Goal: Task Accomplishment & Management: Use online tool/utility

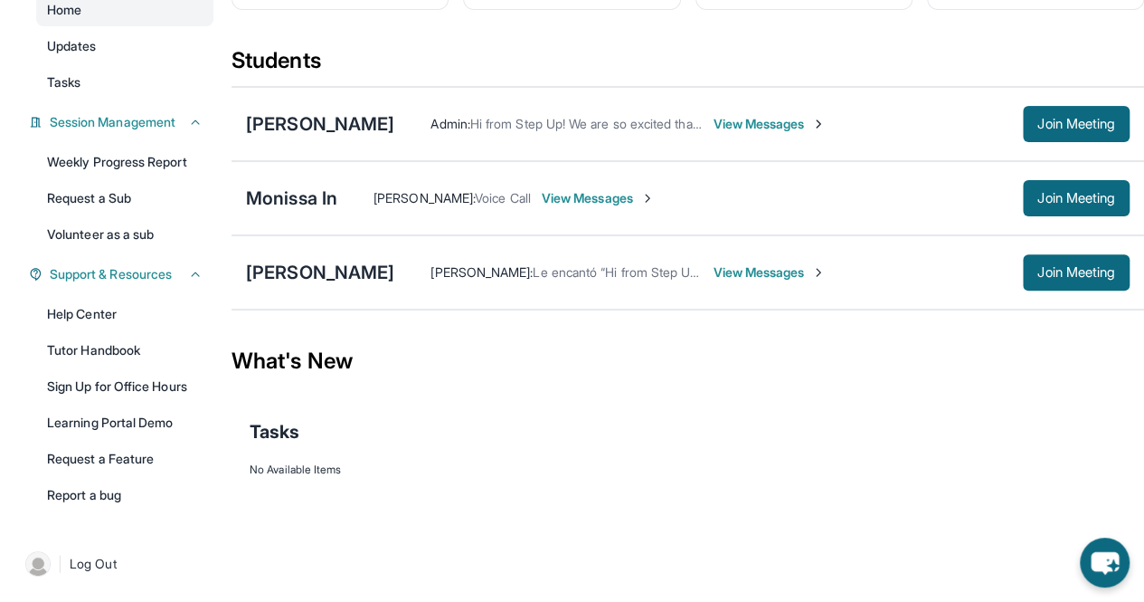
scroll to position [204, 0]
click at [1063, 268] on span "Join Meeting" at bounding box center [1077, 272] width 78 height 11
click at [1070, 278] on span "Join Meeting" at bounding box center [1077, 272] width 78 height 11
click at [305, 120] on div "[PERSON_NAME]" at bounding box center [320, 123] width 148 height 25
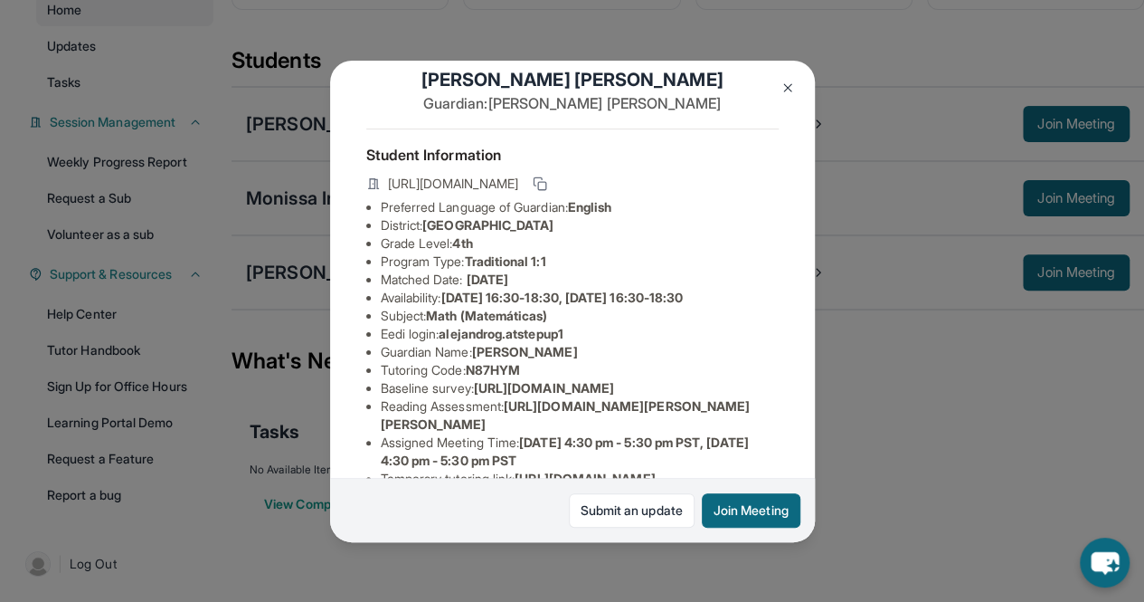
scroll to position [31, 0]
drag, startPoint x: 447, startPoint y: 348, endPoint x: 597, endPoint y: 346, distance: 150.2
click at [597, 342] on li "Eedi login : alejandrog.atstepup1" at bounding box center [580, 333] width 398 height 18
copy span "alejandrog.atstepup1"
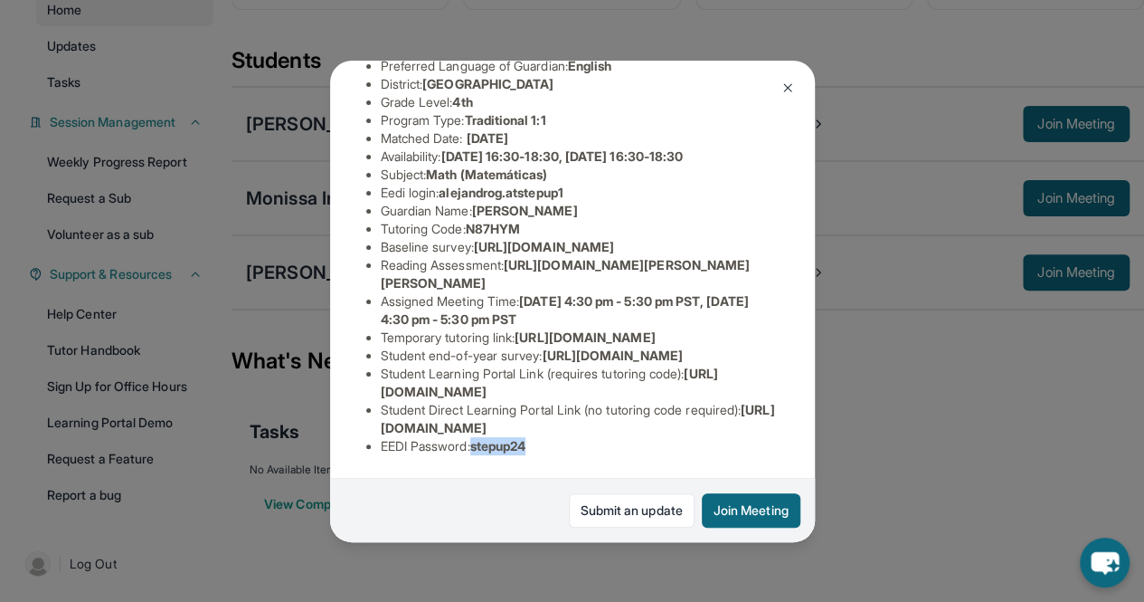
drag, startPoint x: 479, startPoint y: 438, endPoint x: 576, endPoint y: 438, distance: 97.7
click at [576, 438] on li "EEDI Password : stepup24" at bounding box center [580, 446] width 398 height 18
copy span "stepup24"
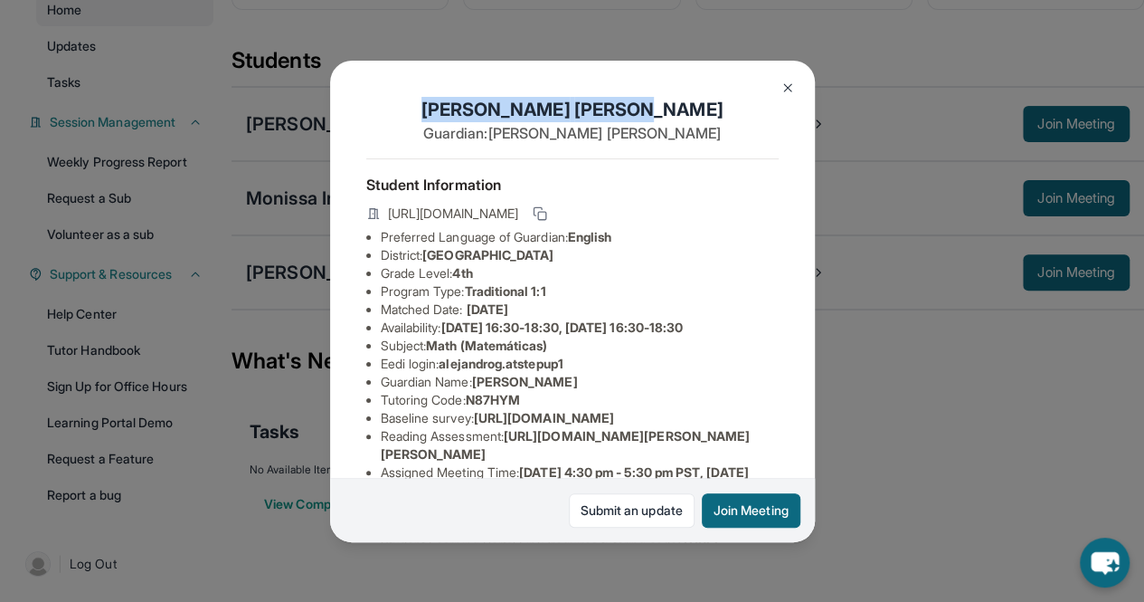
copy h1 "Alejandro Guitron"
drag, startPoint x: 483, startPoint y: 106, endPoint x: 677, endPoint y: 109, distance: 193.6
click at [677, 109] on h1 "Alejandro Guitron" at bounding box center [572, 109] width 413 height 25
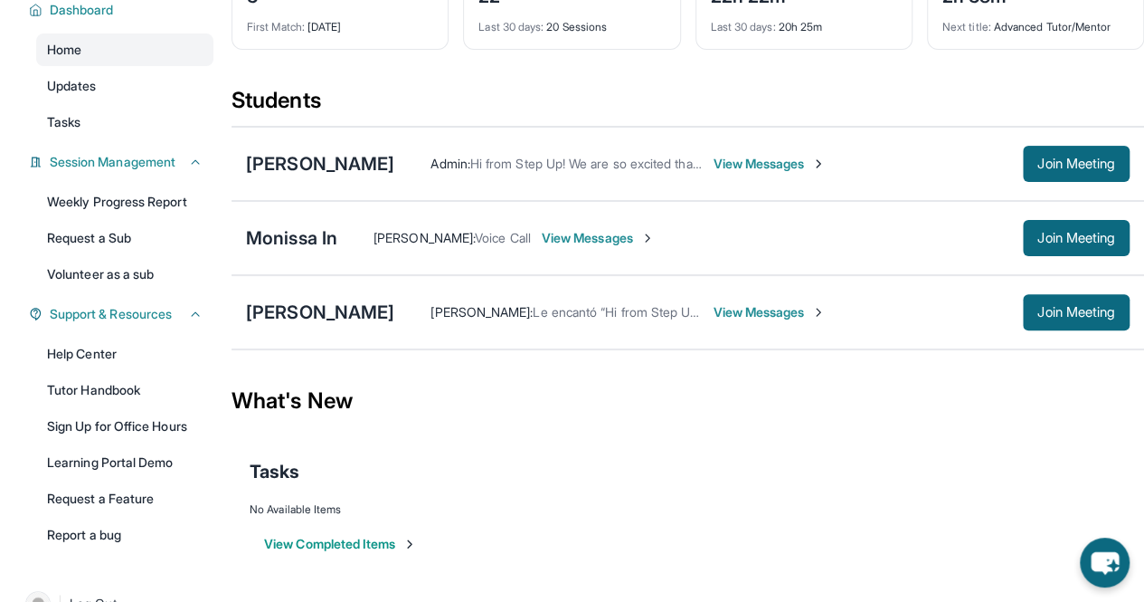
scroll to position [157, 0]
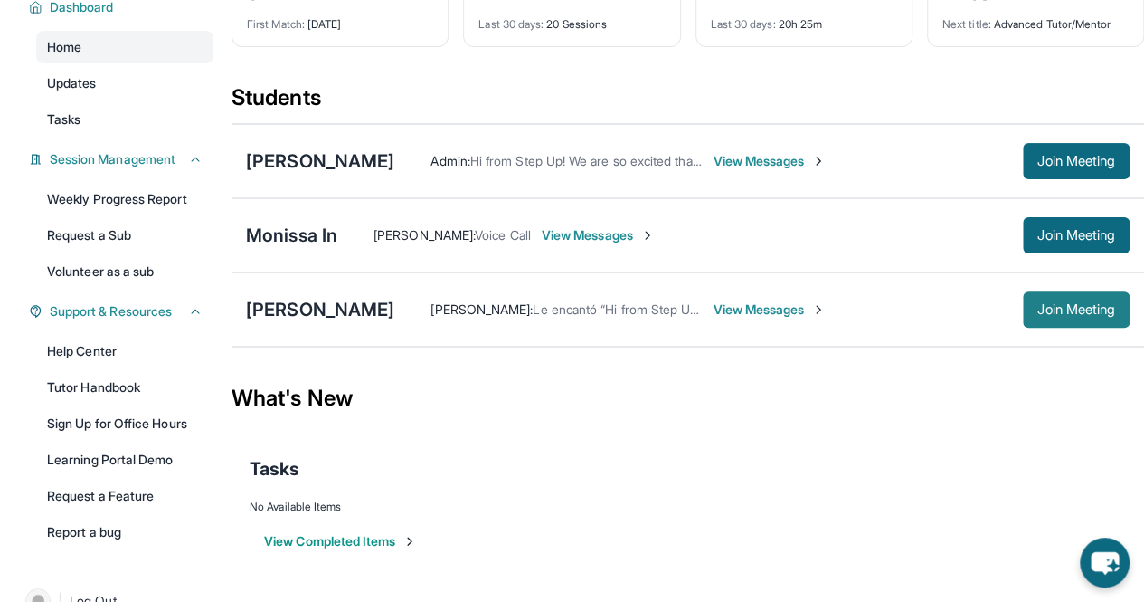
click at [1064, 315] on span "Join Meeting" at bounding box center [1077, 309] width 78 height 11
click at [301, 308] on div "Kayden [PERSON_NAME] [PERSON_NAME] : Le encantó “Hi from Step Up! We are so exc…" at bounding box center [688, 309] width 913 height 74
click at [310, 318] on div "[PERSON_NAME]" at bounding box center [320, 309] width 148 height 25
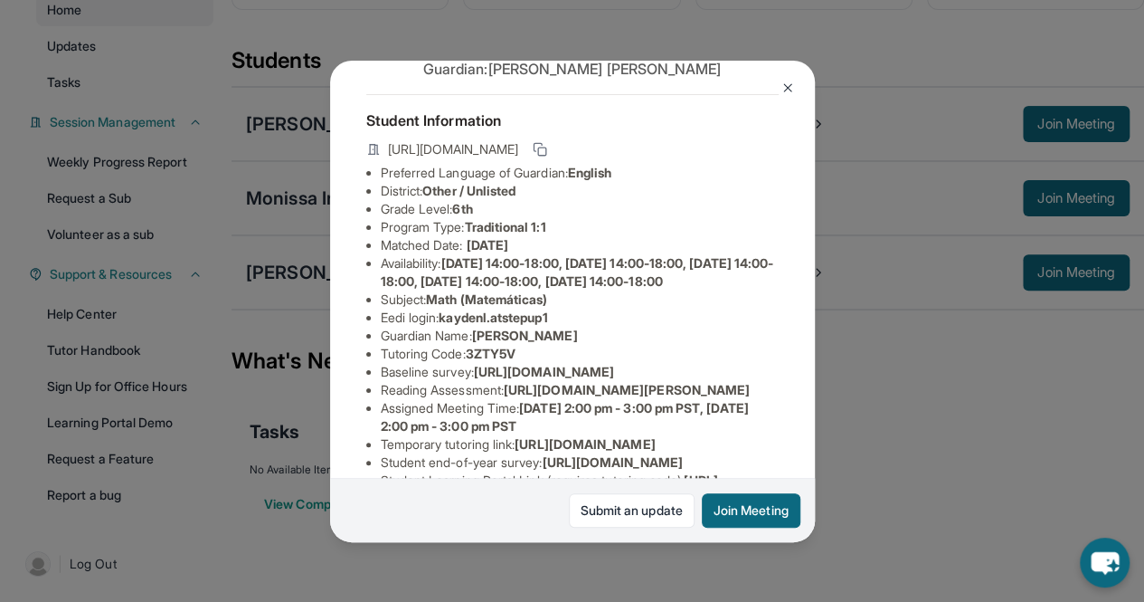
scroll to position [69, 0]
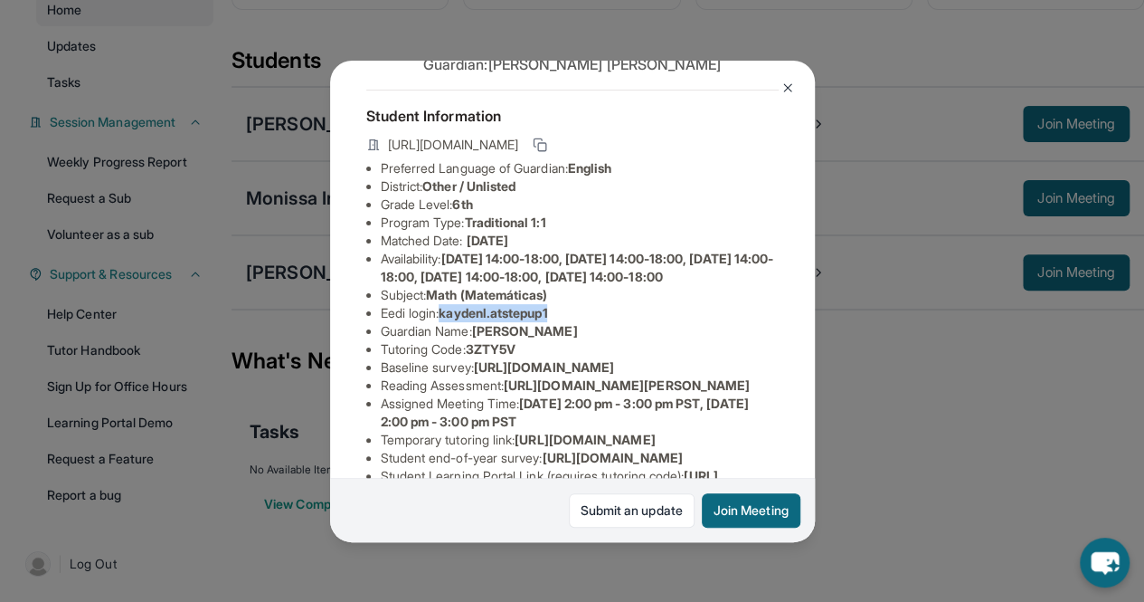
copy span "kaydenl.atstepup1"
drag, startPoint x: 447, startPoint y: 347, endPoint x: 582, endPoint y: 346, distance: 134.8
click at [582, 322] on li "Eedi login : kaydenl.atstepup1" at bounding box center [580, 313] width 398 height 18
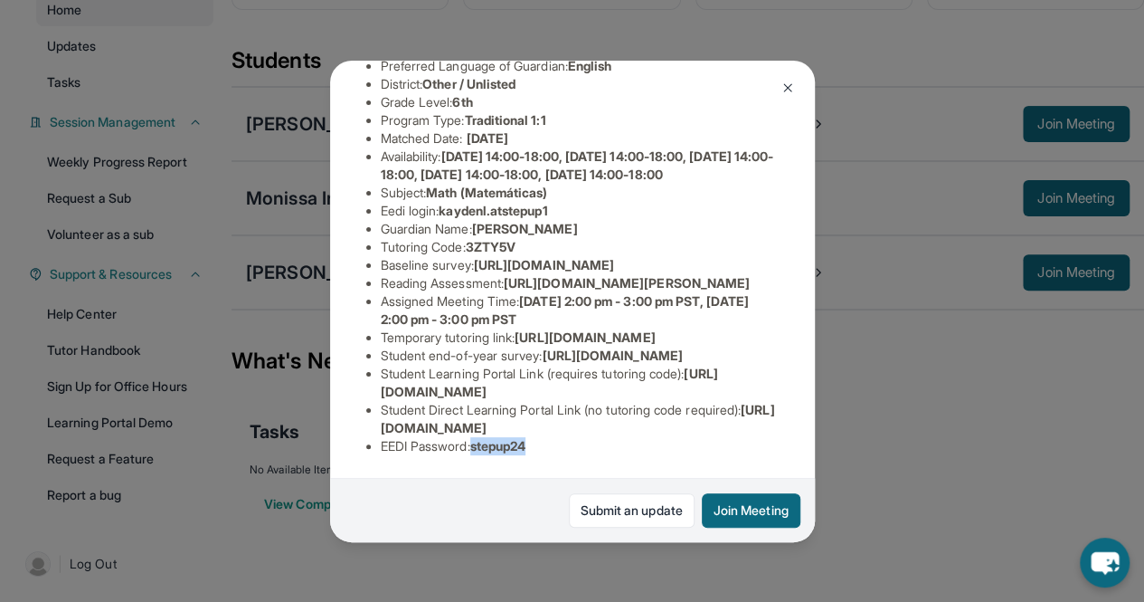
drag, startPoint x: 479, startPoint y: 433, endPoint x: 592, endPoint y: 440, distance: 112.4
click at [592, 440] on li "EEDI Password : stepup24" at bounding box center [580, 446] width 398 height 18
copy span "stepup24"
click at [355, 24] on div "Kayden Louis Guardian: [PERSON_NAME] Student Information [URL][DOMAIN_NAME] Pre…" at bounding box center [572, 301] width 1144 height 602
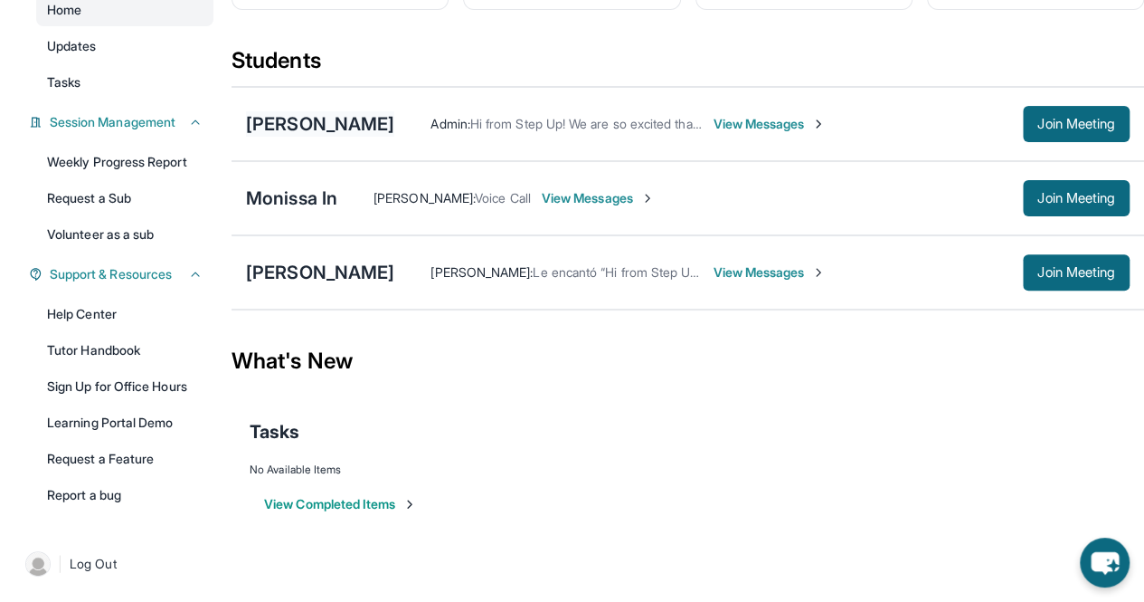
click at [342, 128] on div "[PERSON_NAME]" at bounding box center [320, 123] width 148 height 25
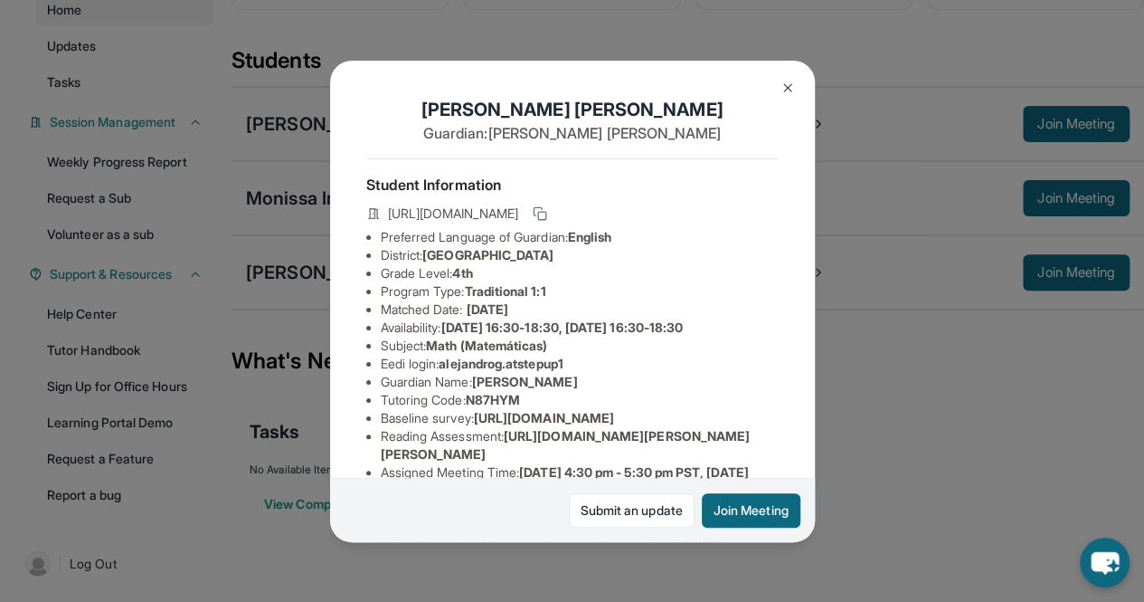
scroll to position [380, 0]
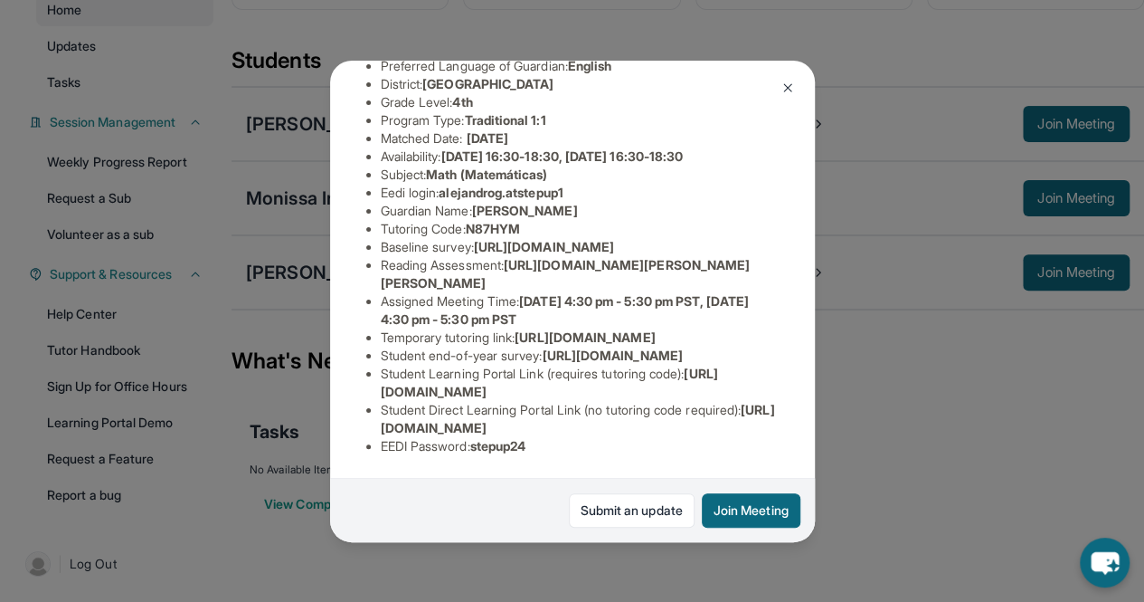
click at [324, 54] on div "[PERSON_NAME] Guardian: [PERSON_NAME] Student Information [URL][DOMAIN_NAME] Pr…" at bounding box center [572, 301] width 1144 height 602
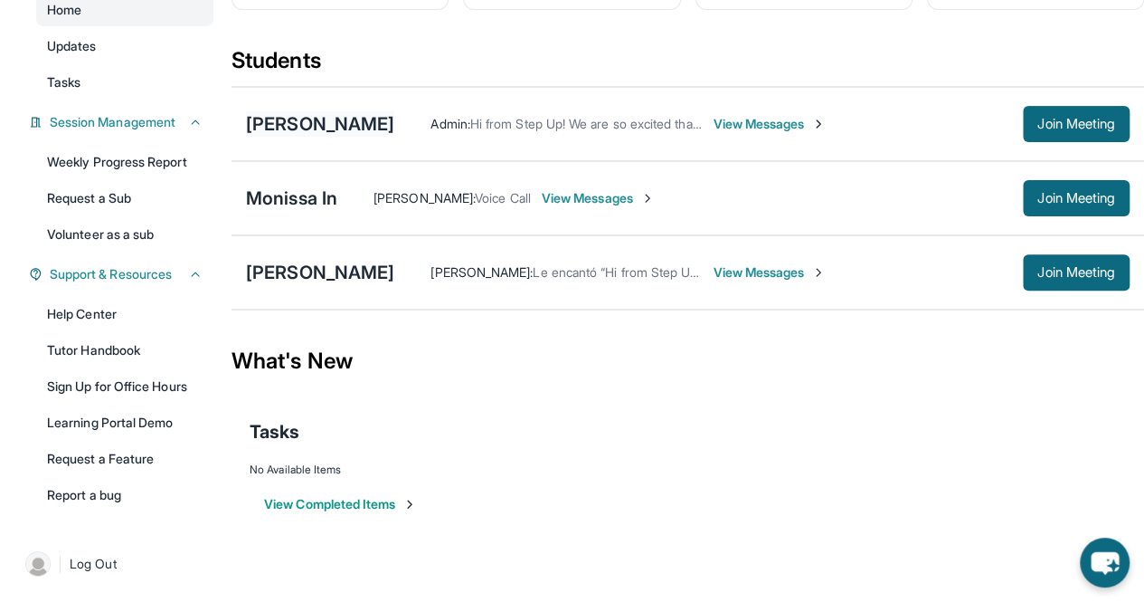
click at [332, 115] on div "[PERSON_NAME]" at bounding box center [320, 123] width 148 height 25
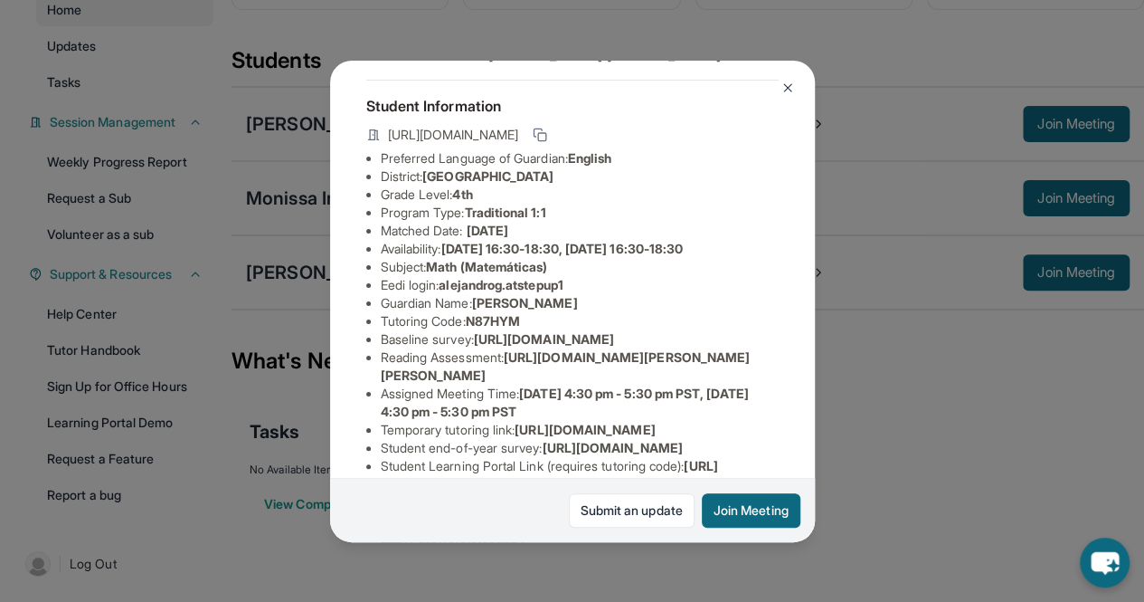
scroll to position [80, 0]
copy li "alejandrog.atstepup1"
drag, startPoint x: 444, startPoint y: 300, endPoint x: 597, endPoint y: 300, distance: 152.9
click at [597, 293] on li "Eedi login : alejandrog.atstepup1" at bounding box center [580, 284] width 398 height 18
click at [294, 42] on div "[PERSON_NAME] Guardian: [PERSON_NAME] Student Information [URL][DOMAIN_NAME] Pr…" at bounding box center [572, 301] width 1144 height 602
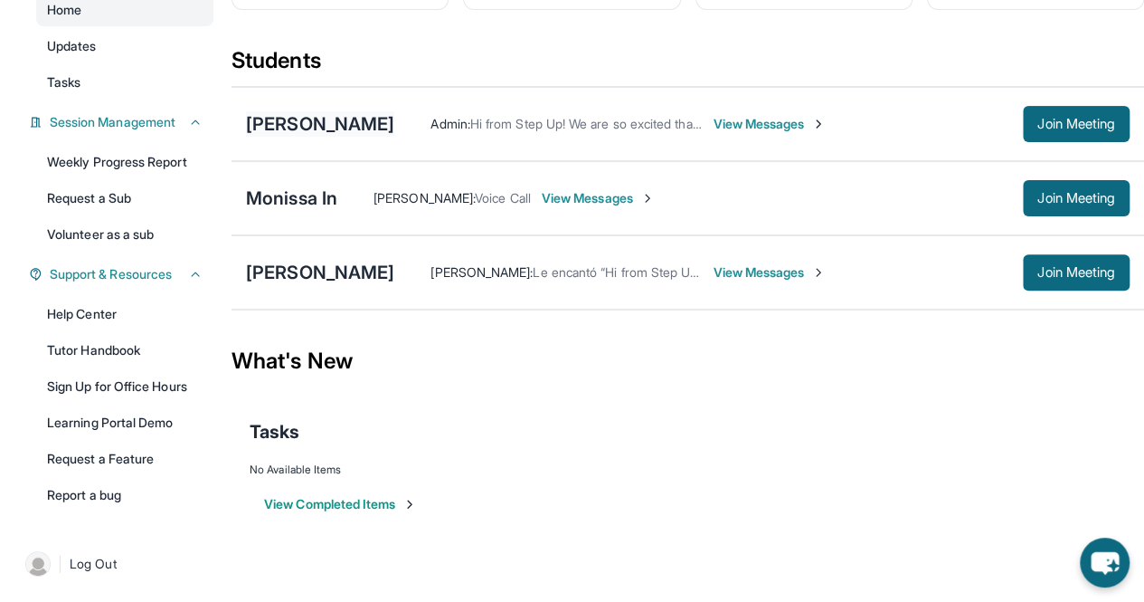
click at [324, 123] on div "[PERSON_NAME]" at bounding box center [320, 123] width 148 height 25
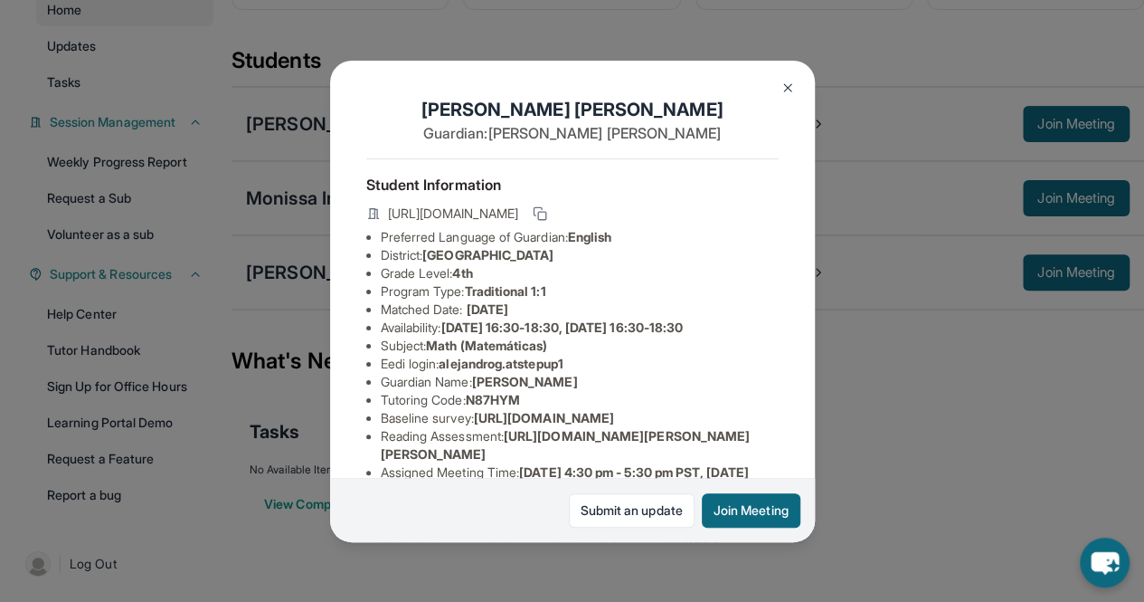
scroll to position [20, 0]
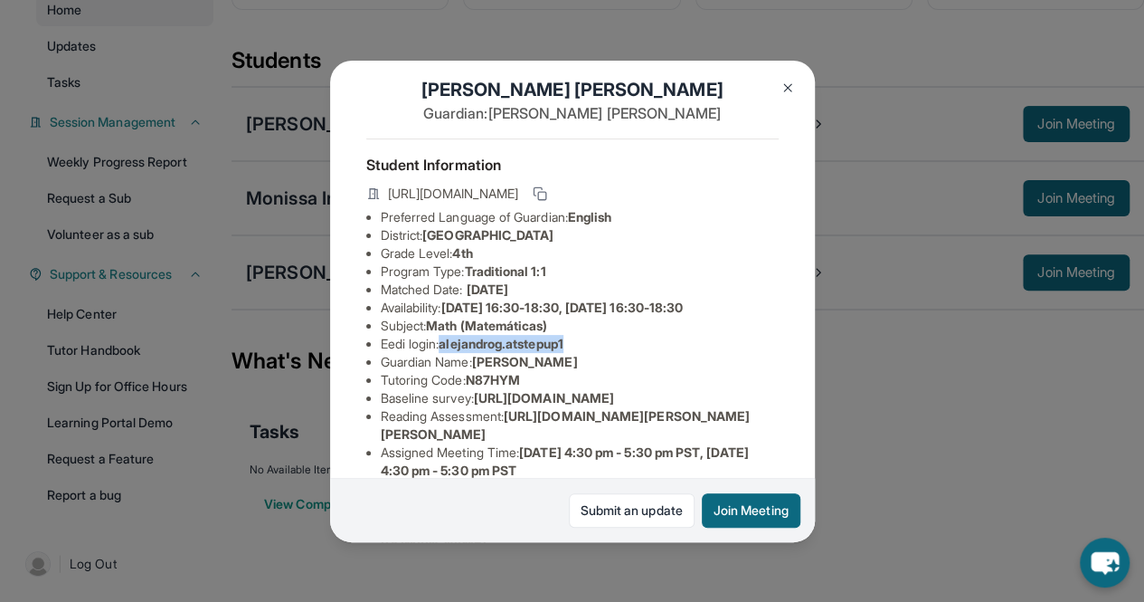
copy span "alejandrog.atstepup1"
drag, startPoint x: 447, startPoint y: 357, endPoint x: 617, endPoint y: 356, distance: 170.1
click at [617, 353] on li "Eedi login : alejandrog.atstepup1" at bounding box center [580, 344] width 398 height 18
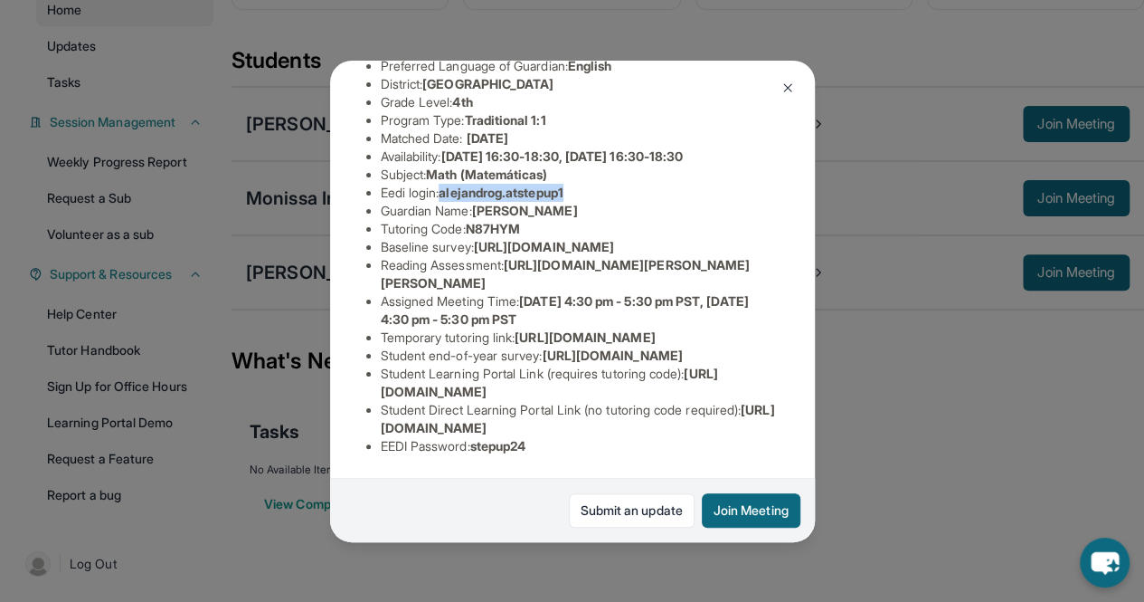
scroll to position [370, 0]
drag, startPoint x: 479, startPoint y: 442, endPoint x: 557, endPoint y: 444, distance: 77.8
click at [557, 444] on li "EEDI Password : stepup24" at bounding box center [580, 446] width 398 height 18
copy span "stepup24"
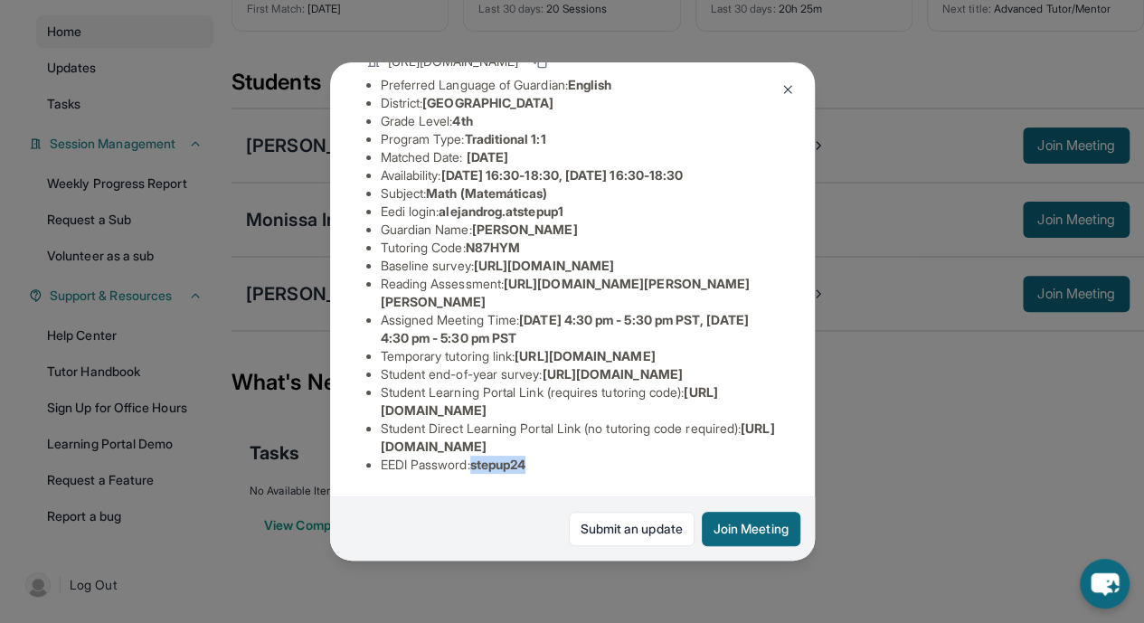
scroll to position [362, 0]
click at [728, 26] on div "[PERSON_NAME] Guardian: [PERSON_NAME] Student Information [URL][DOMAIN_NAME] Pr…" at bounding box center [572, 311] width 1144 height 623
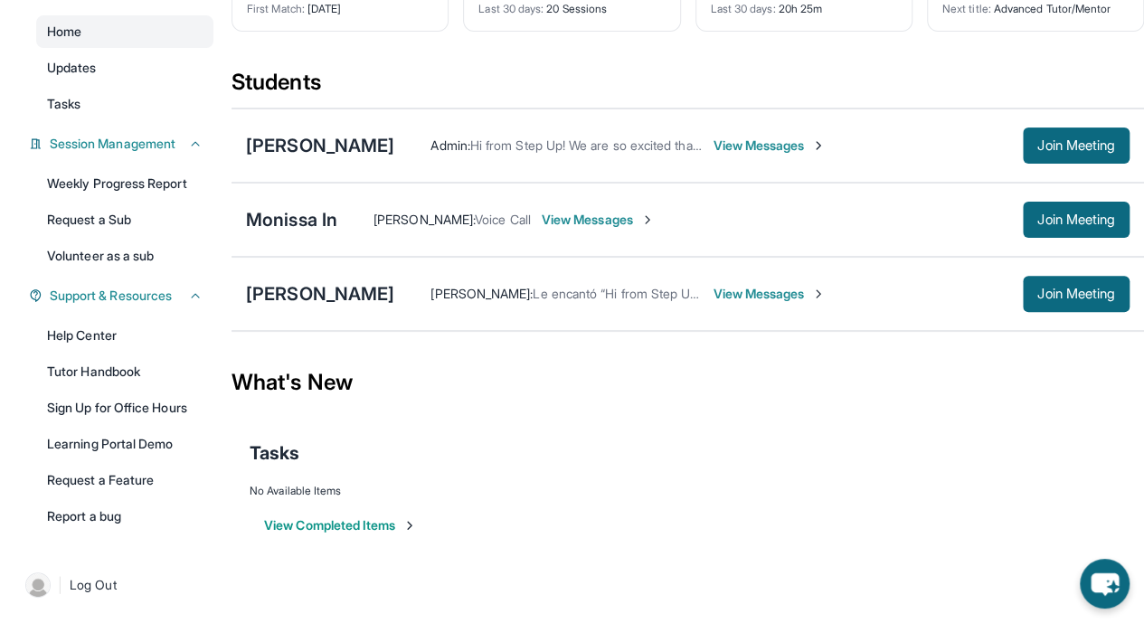
click at [1080, 130] on button "Join Meeting" at bounding box center [1076, 146] width 107 height 36
click at [340, 136] on div "[PERSON_NAME]" at bounding box center [320, 145] width 148 height 25
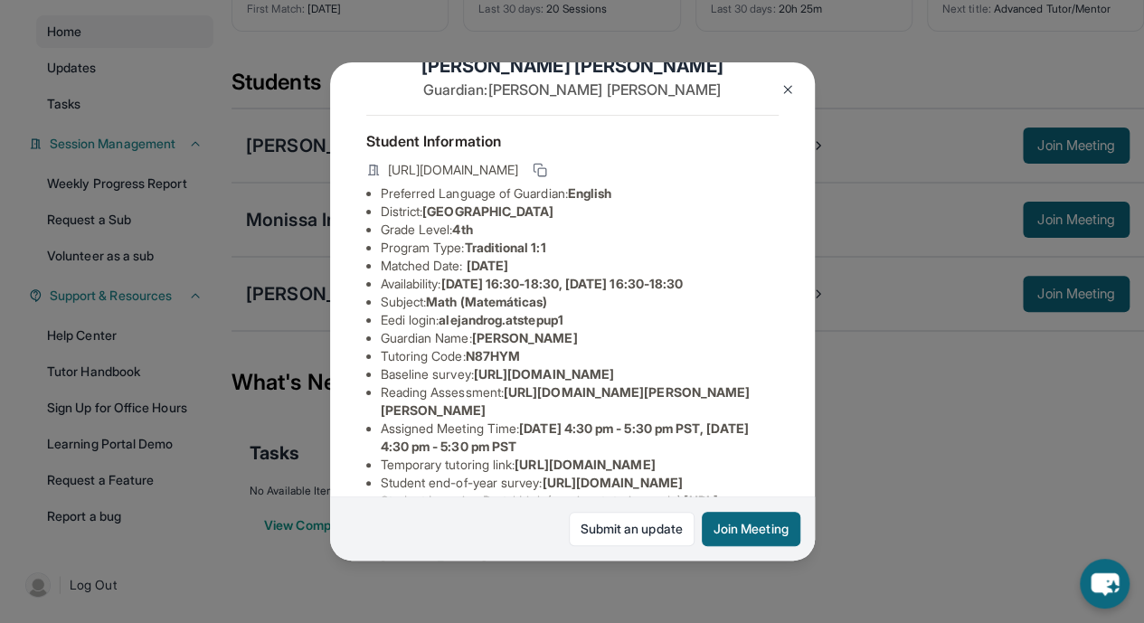
scroll to position [47, 0]
drag, startPoint x: 448, startPoint y: 336, endPoint x: 604, endPoint y: 331, distance: 156.6
click at [604, 327] on li "Eedi login : alejandrog.atstepup1" at bounding box center [580, 318] width 398 height 18
copy span "alejandrog.atstepup1"
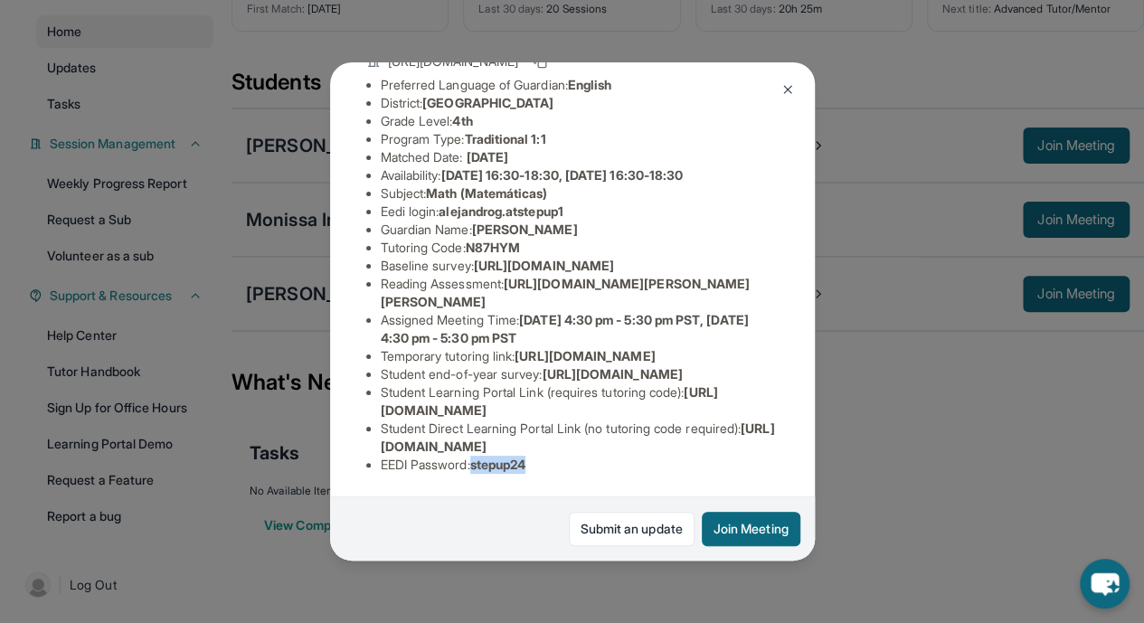
drag, startPoint x: 481, startPoint y: 453, endPoint x: 575, endPoint y: 464, distance: 94.7
click at [575, 464] on div "Student Information [URL][DOMAIN_NAME] Preferred Language of Guardian: English …" at bounding box center [572, 247] width 413 height 482
copy span "stepup24"
